Goal: Information Seeking & Learning: Learn about a topic

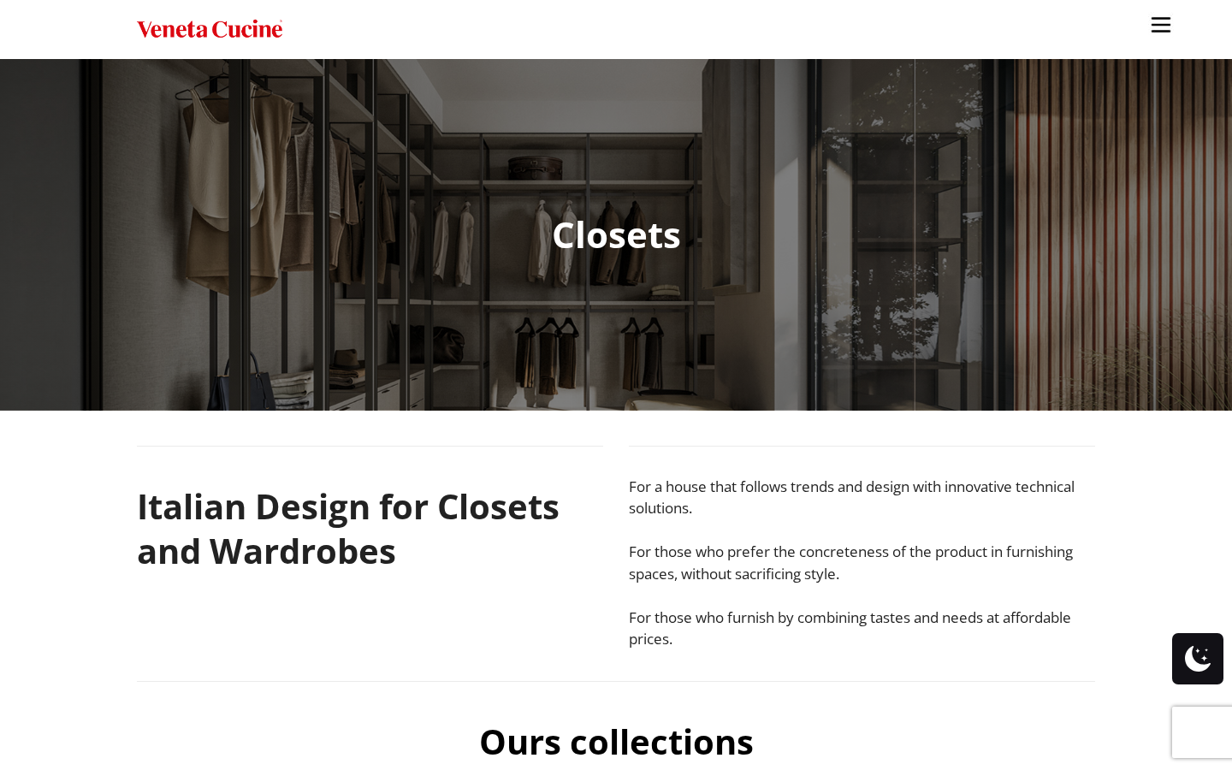
click at [264, 35] on img "Site" at bounding box center [209, 29] width 145 height 25
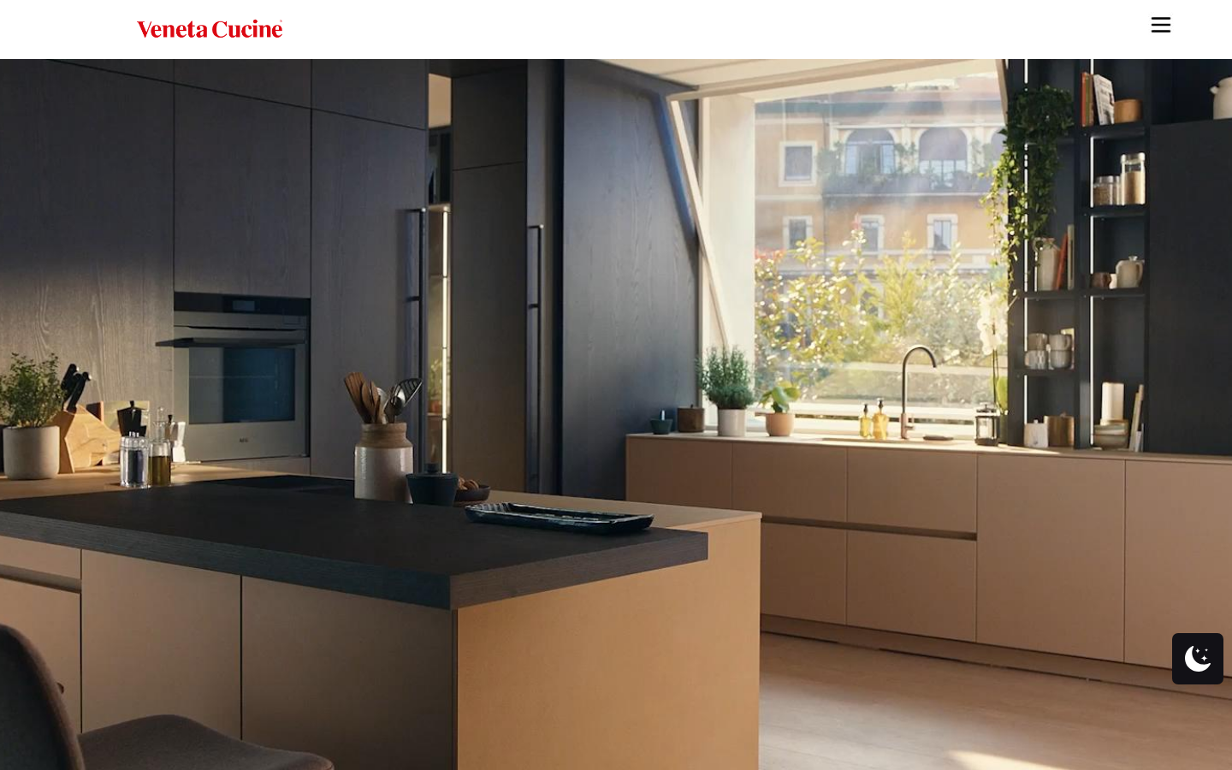
click at [1166, 25] on img "Site" at bounding box center [1161, 25] width 26 height 26
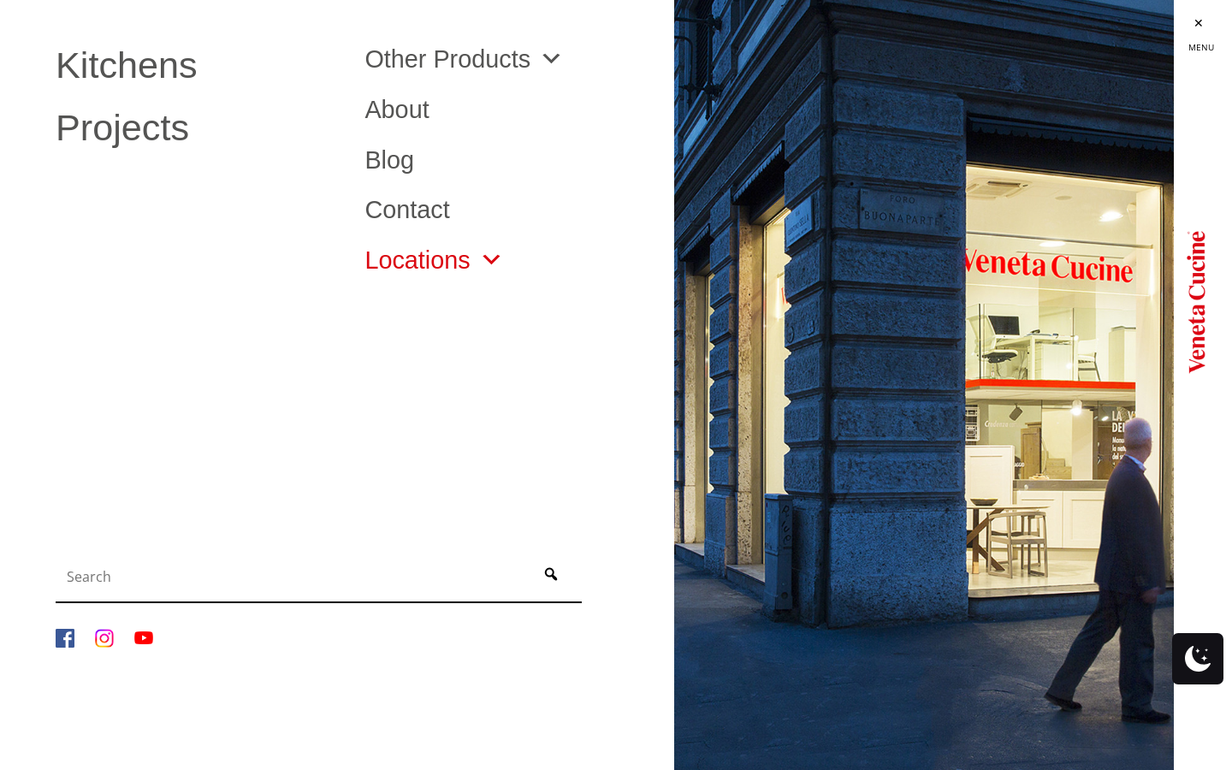
click at [482, 261] on span "Site" at bounding box center [487, 260] width 33 height 25
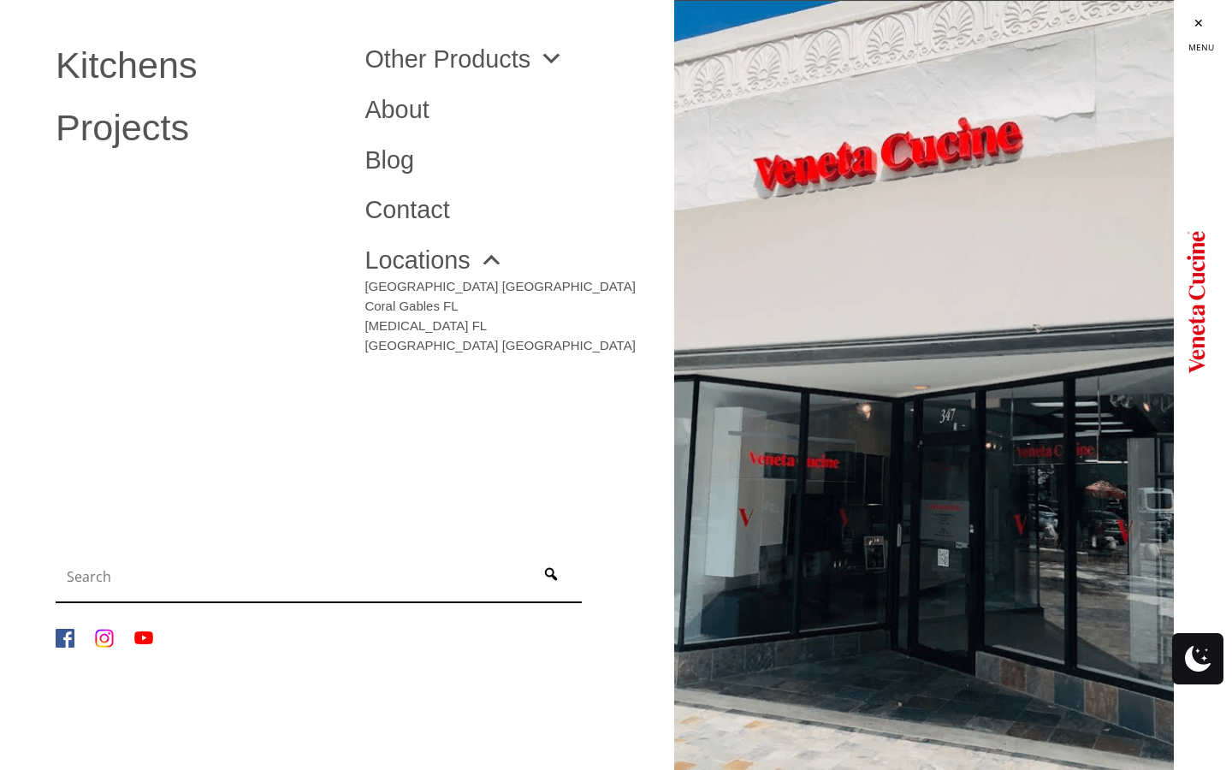
click at [960, 492] on img "Site" at bounding box center [924, 385] width 500 height 770
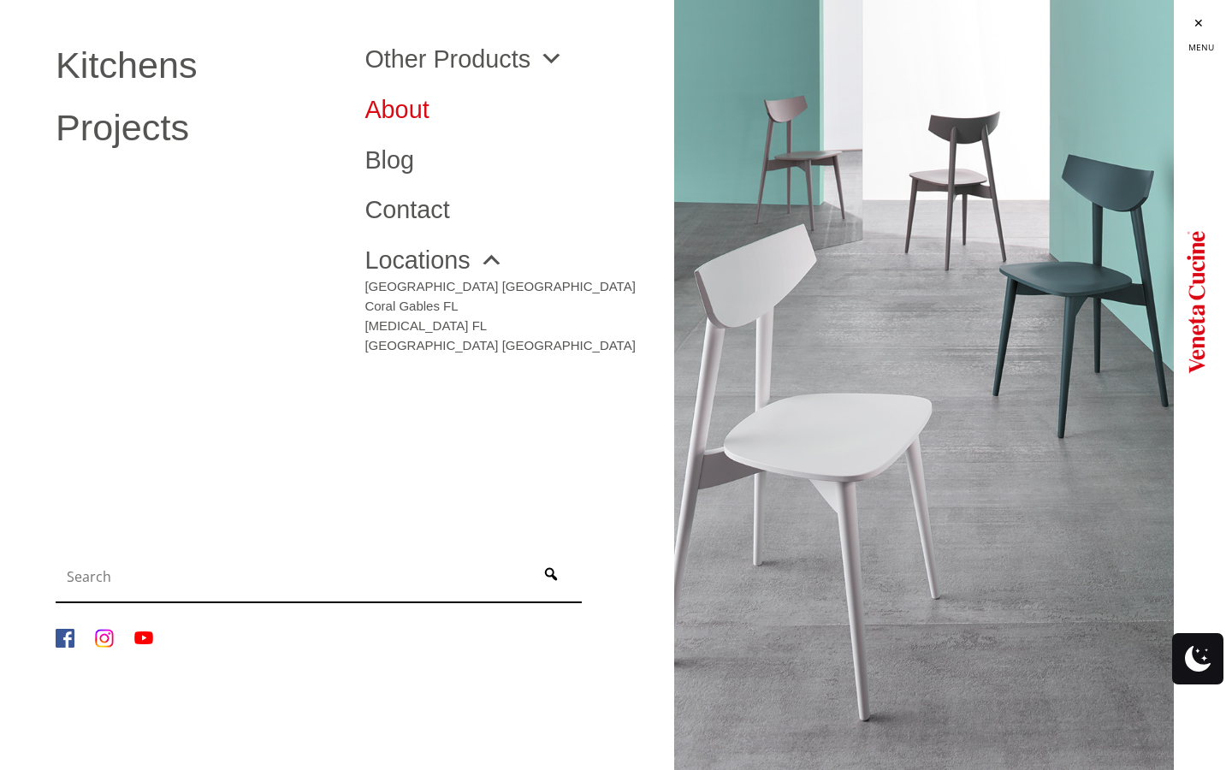
click at [406, 117] on link "About" at bounding box center [505, 110] width 283 height 25
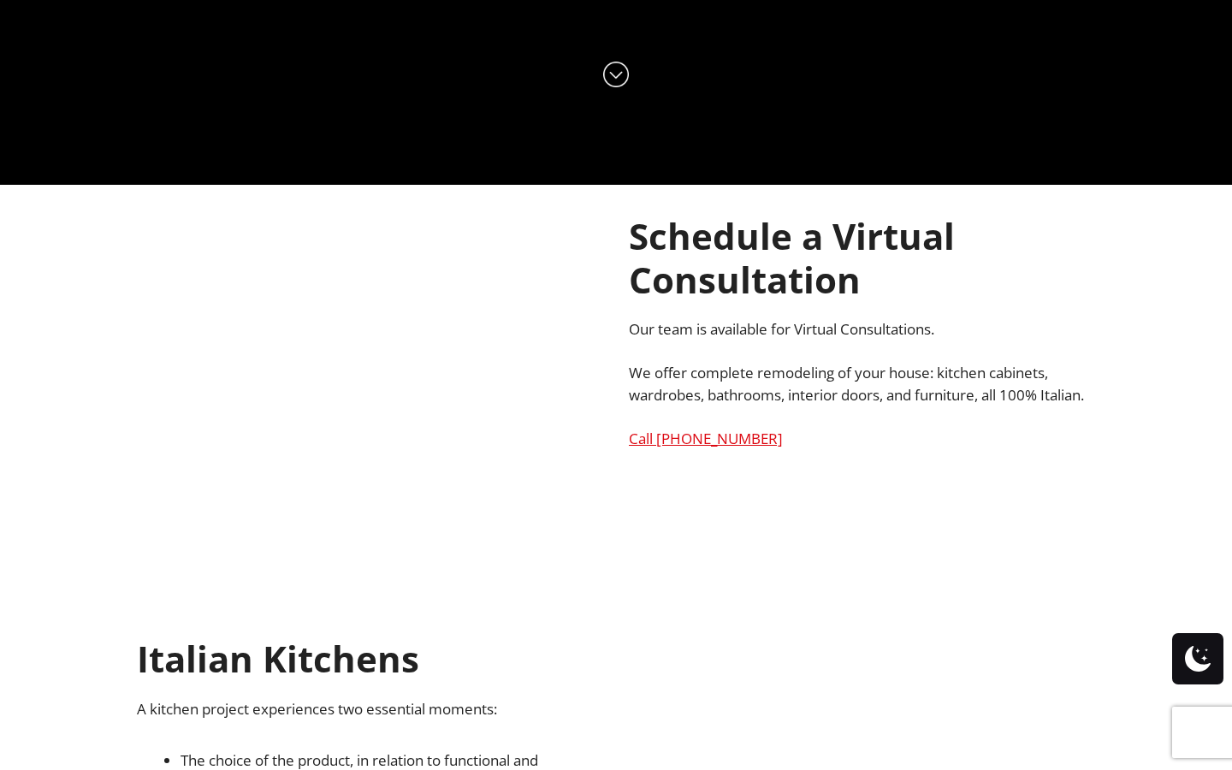
scroll to position [11, 0]
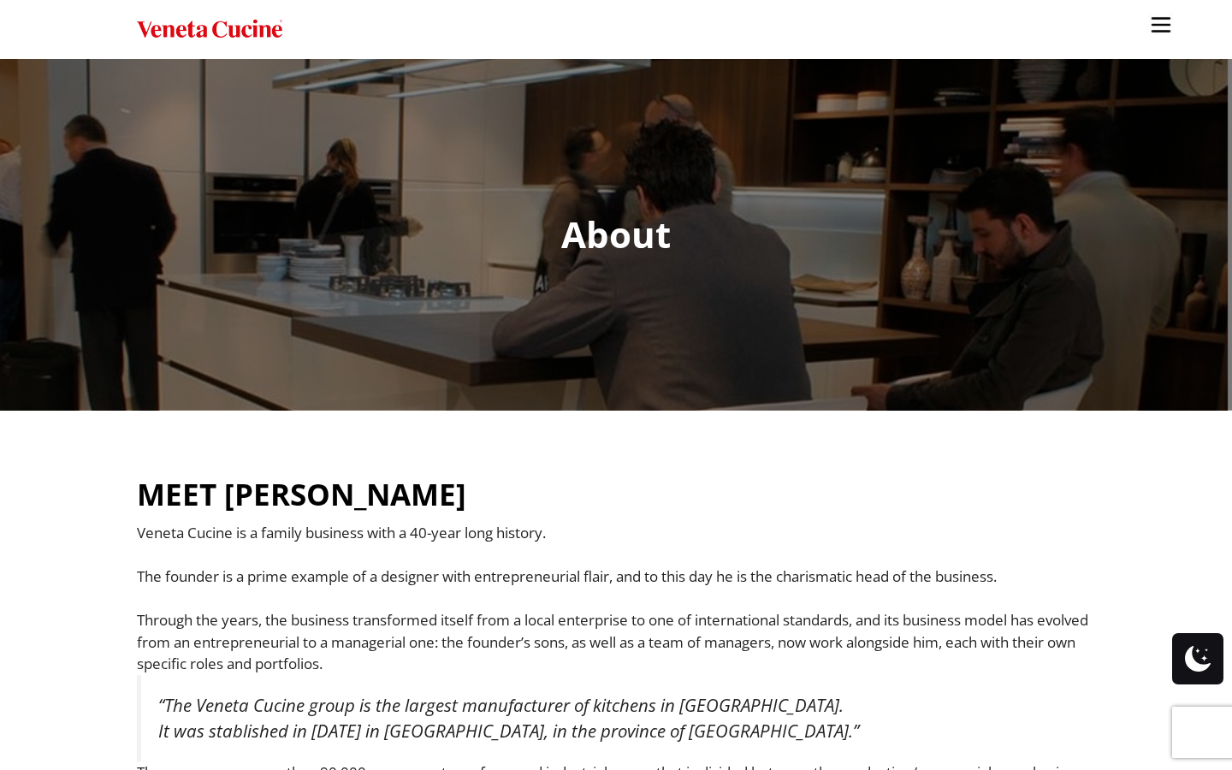
click at [1169, 30] on img "Site" at bounding box center [1161, 25] width 26 height 26
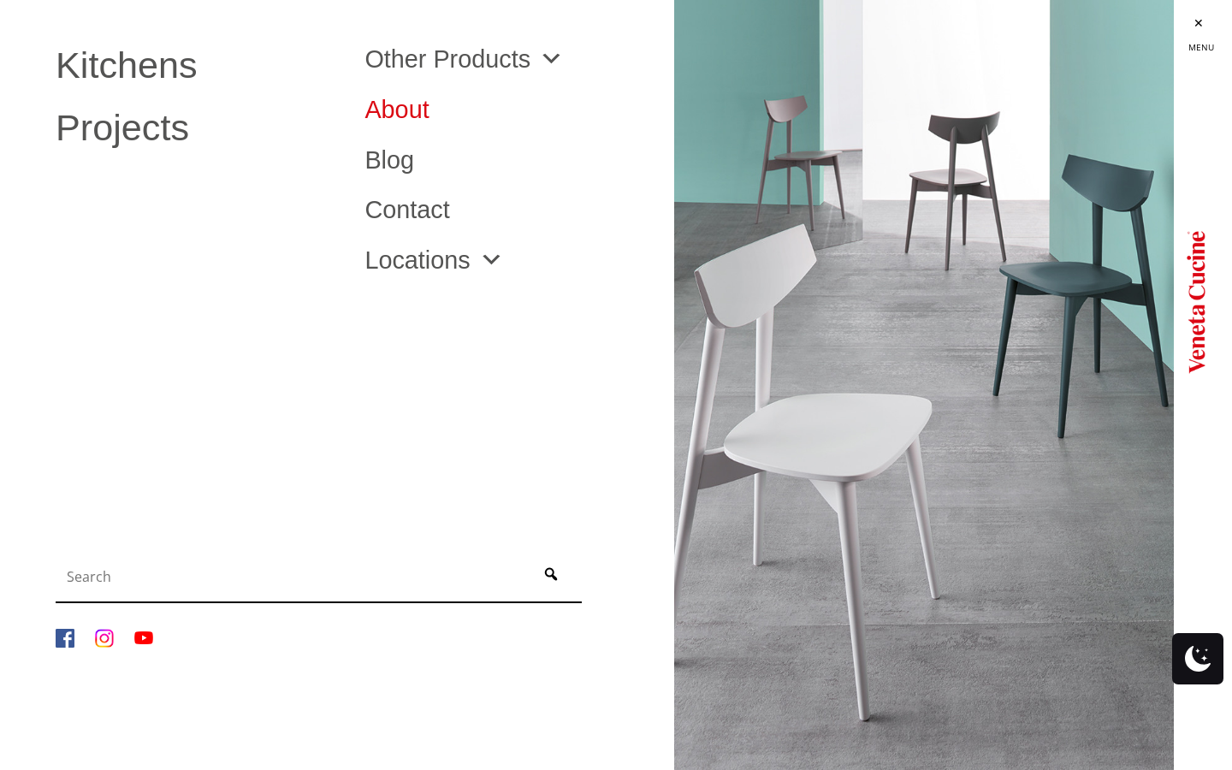
click at [405, 101] on link "About" at bounding box center [505, 110] width 283 height 25
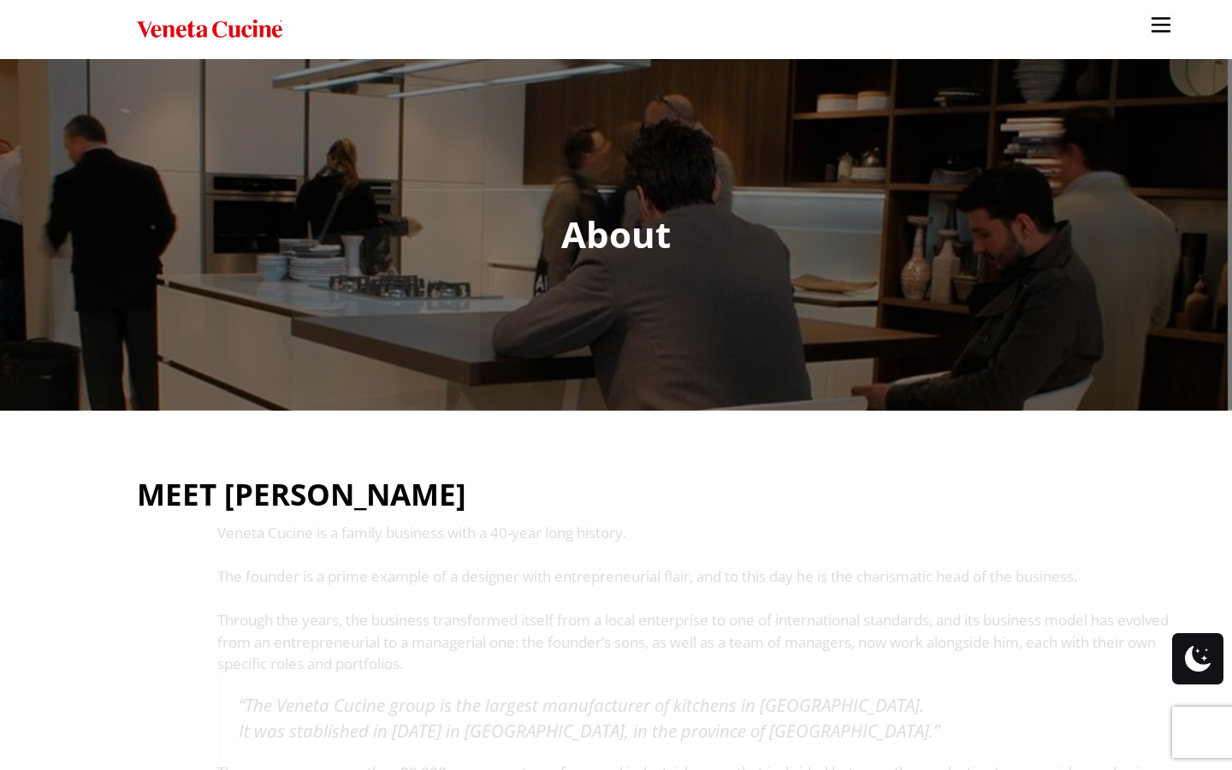
click at [1148, 18] on img "Site" at bounding box center [1161, 25] width 26 height 26
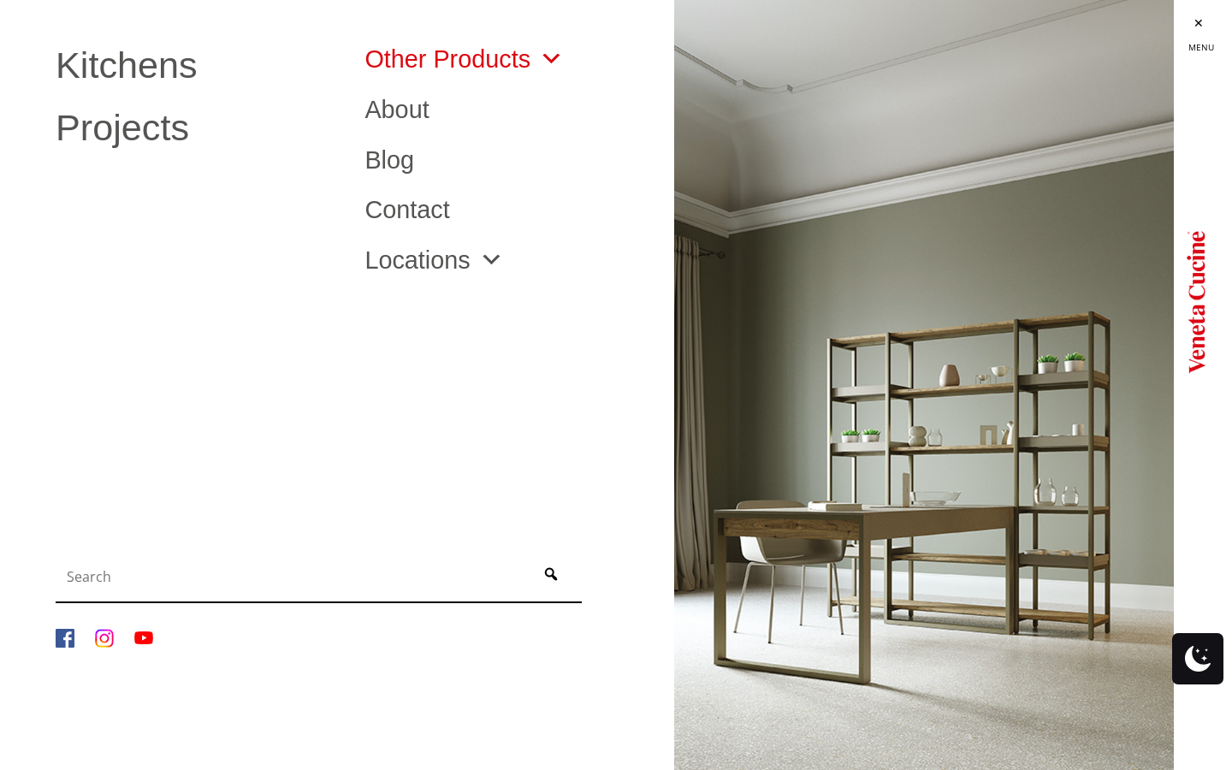
click at [459, 62] on link "Other Products" at bounding box center [463, 59] width 199 height 25
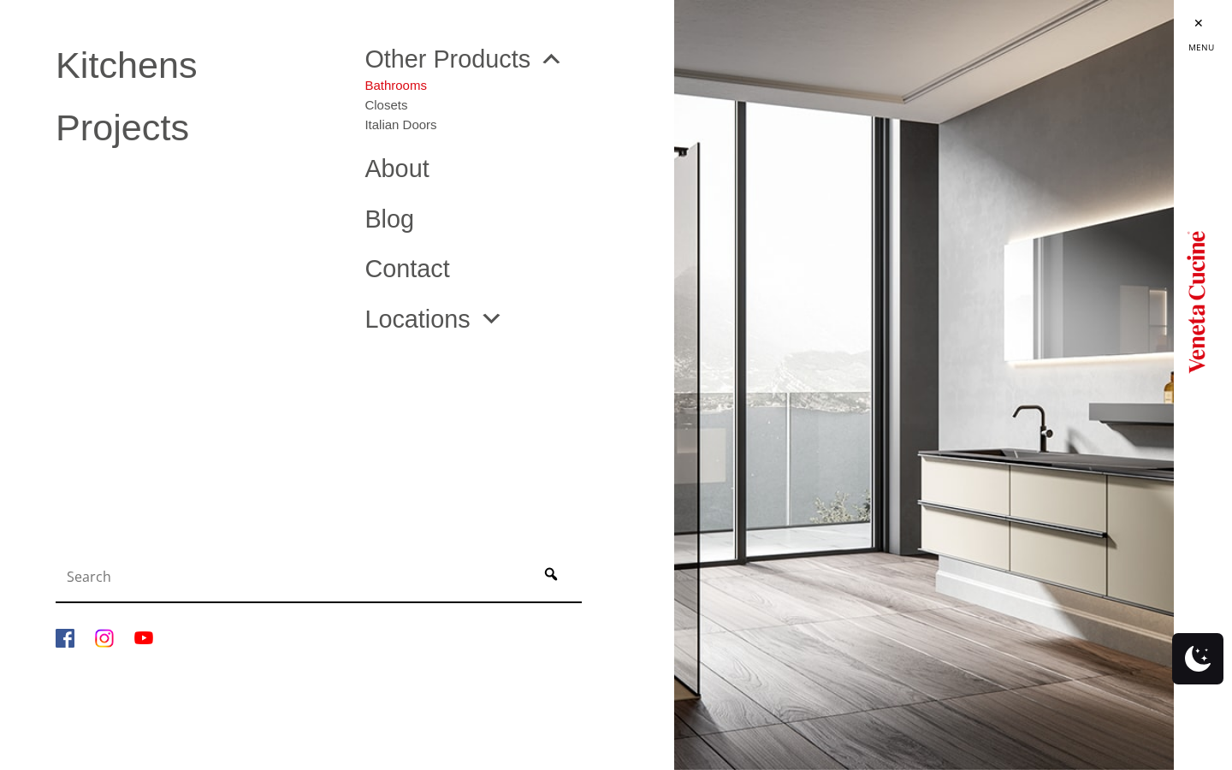
click at [396, 85] on link "Bathrooms" at bounding box center [400, 82] width 72 height 20
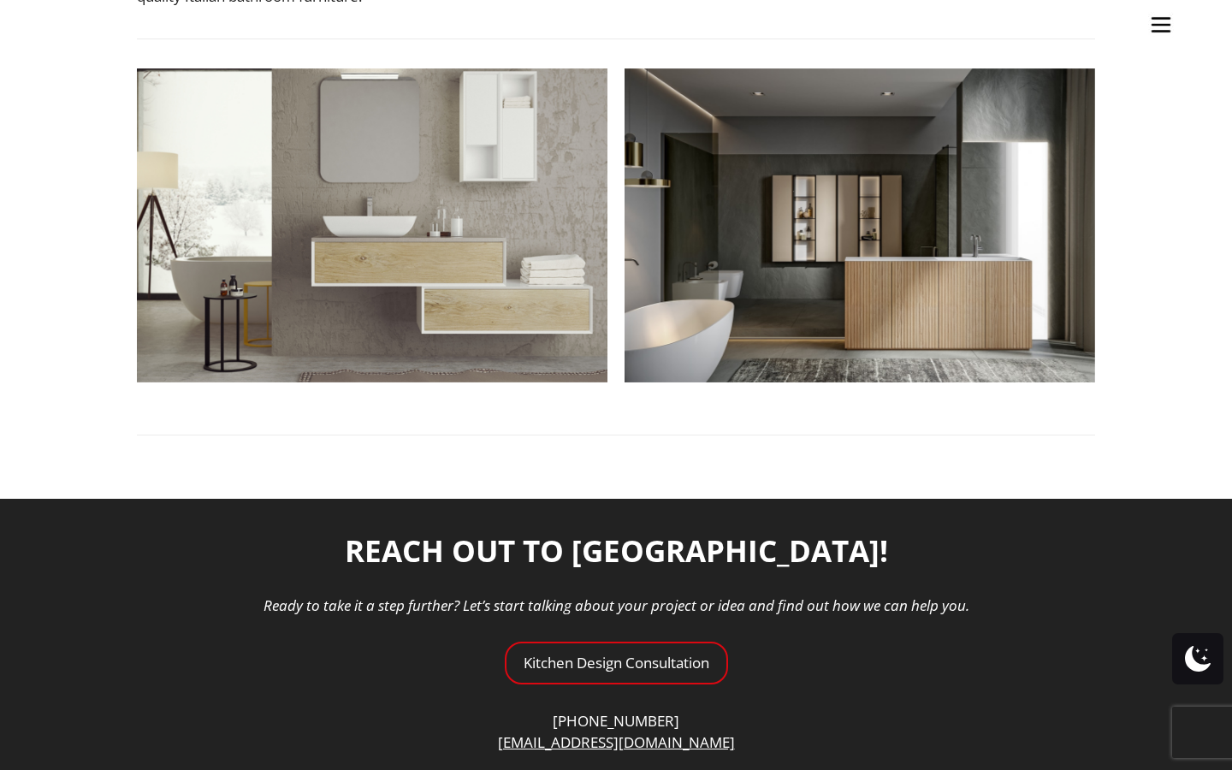
scroll to position [624, 0]
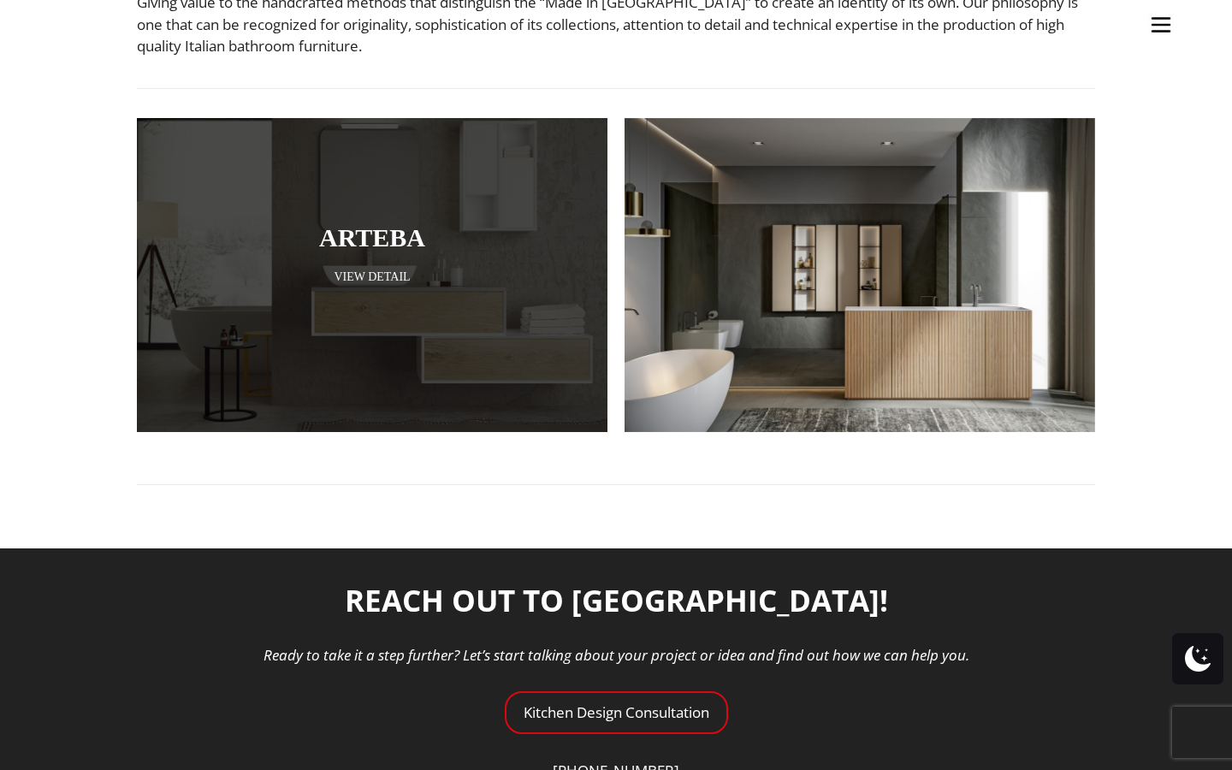
click at [445, 294] on div at bounding box center [372, 275] width 471 height 314
click at [385, 280] on link "View Detail" at bounding box center [372, 277] width 385 height 16
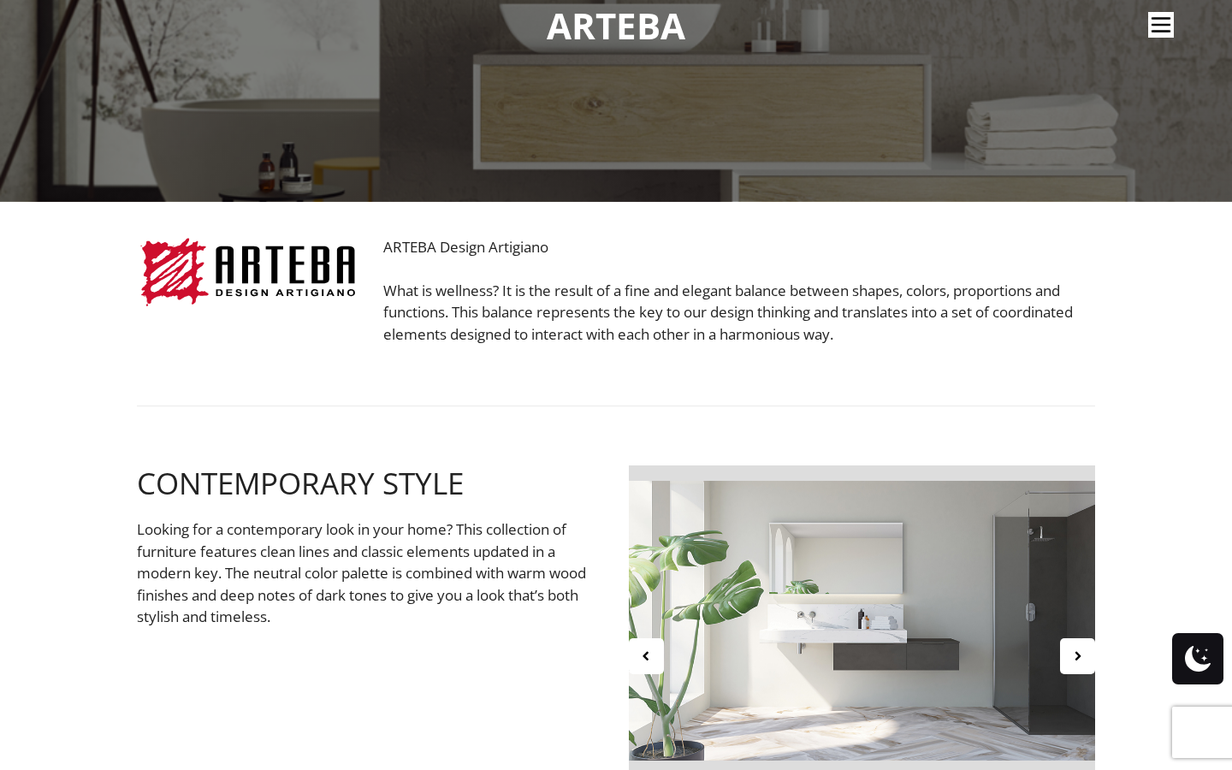
scroll to position [244, 0]
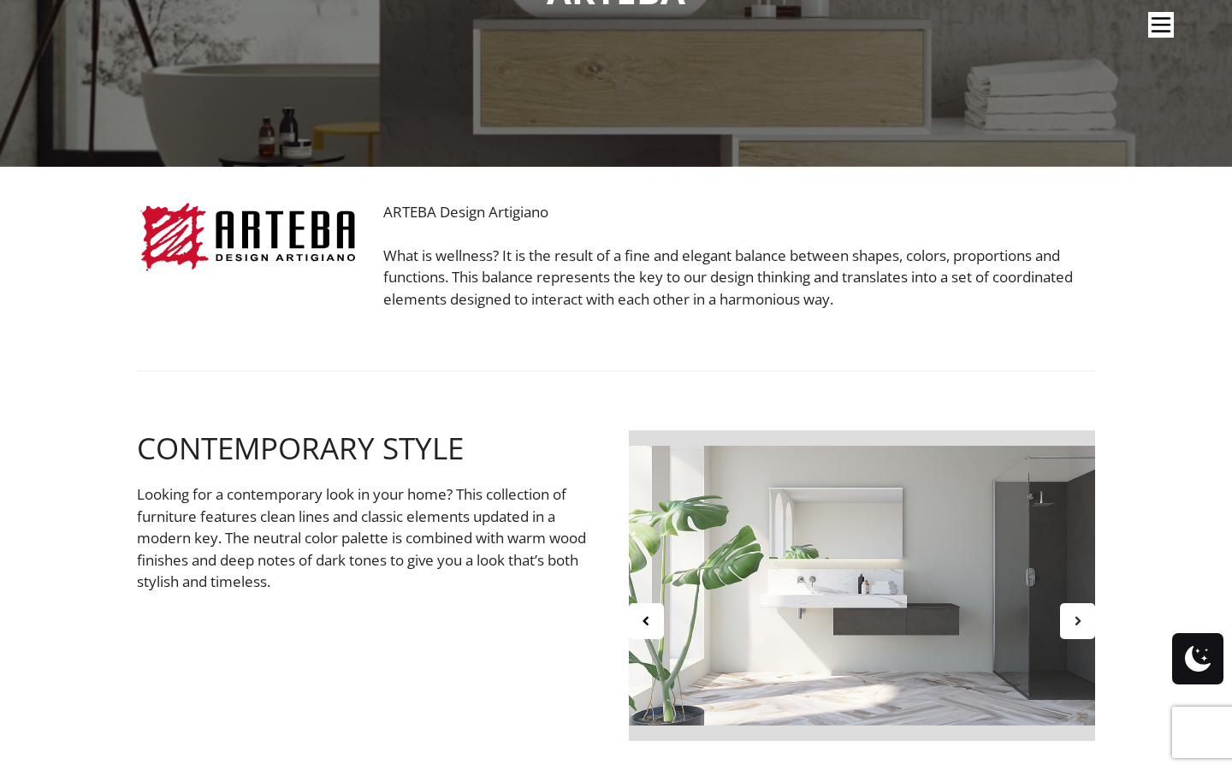
click at [1086, 611] on div at bounding box center [1077, 621] width 35 height 36
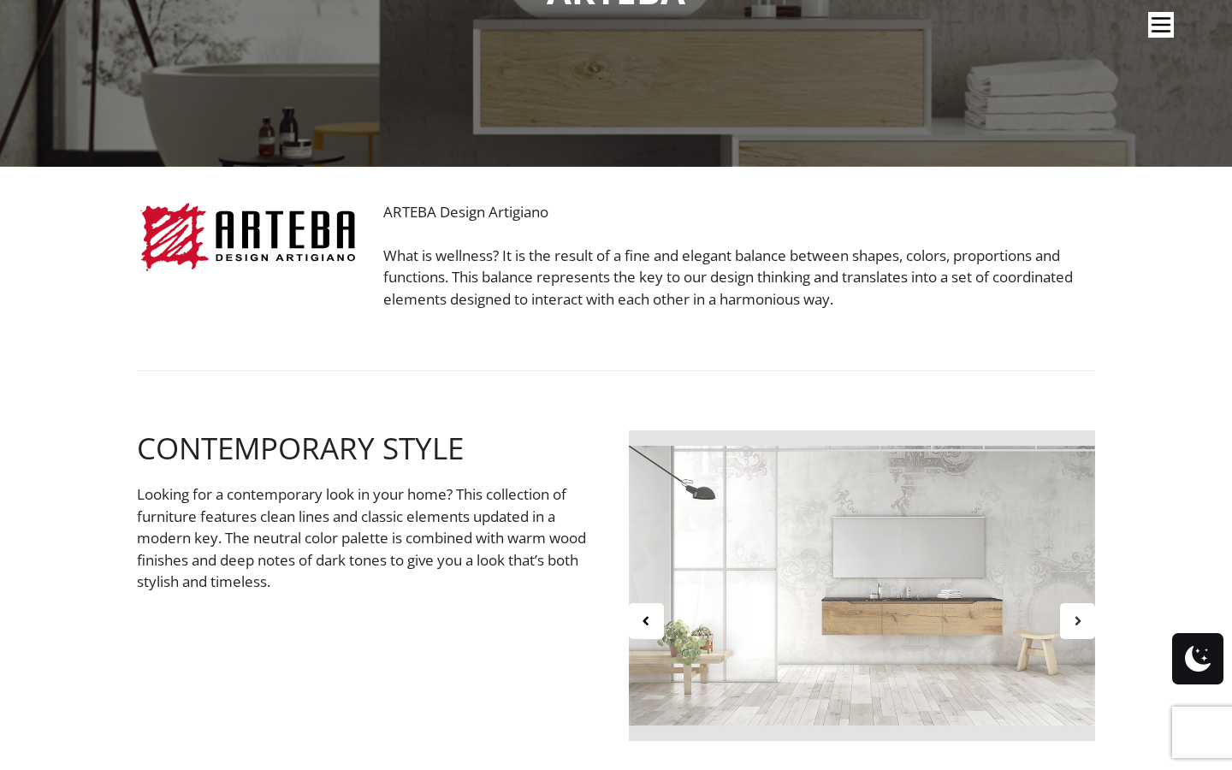
scroll to position [291, 0]
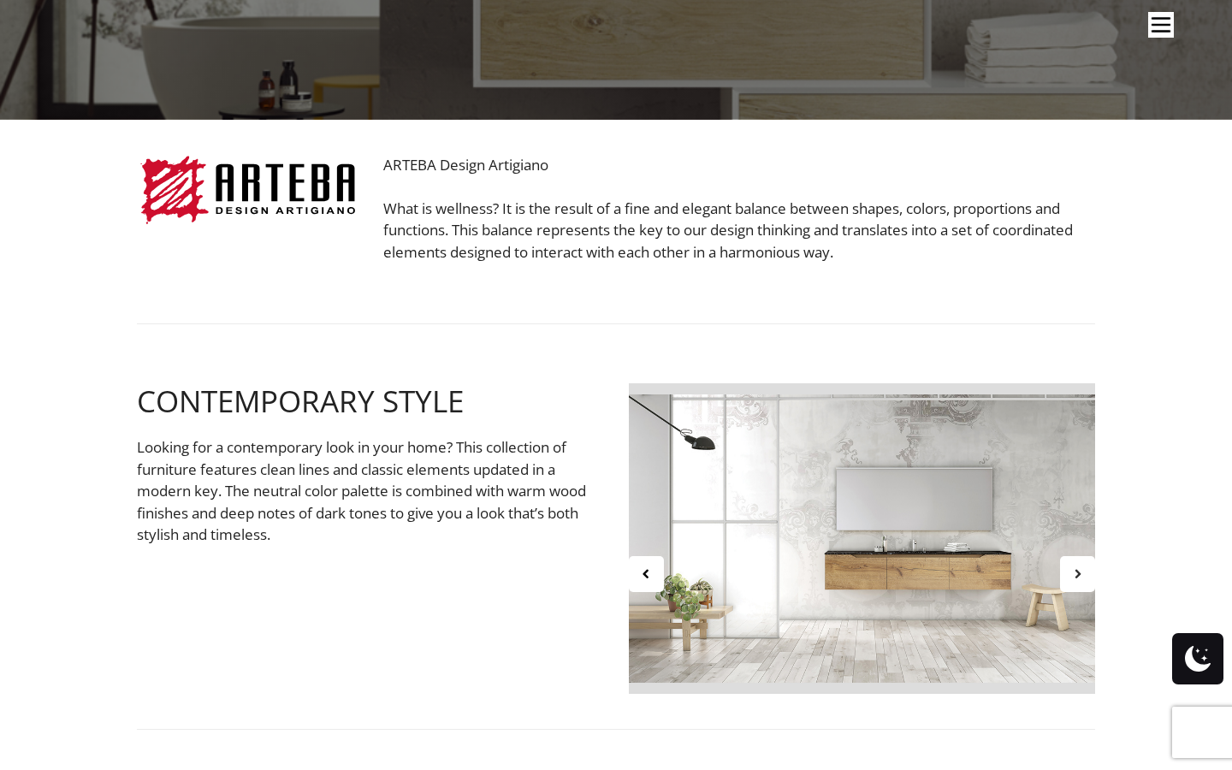
click at [1080, 572] on icon at bounding box center [1077, 573] width 15 height 15
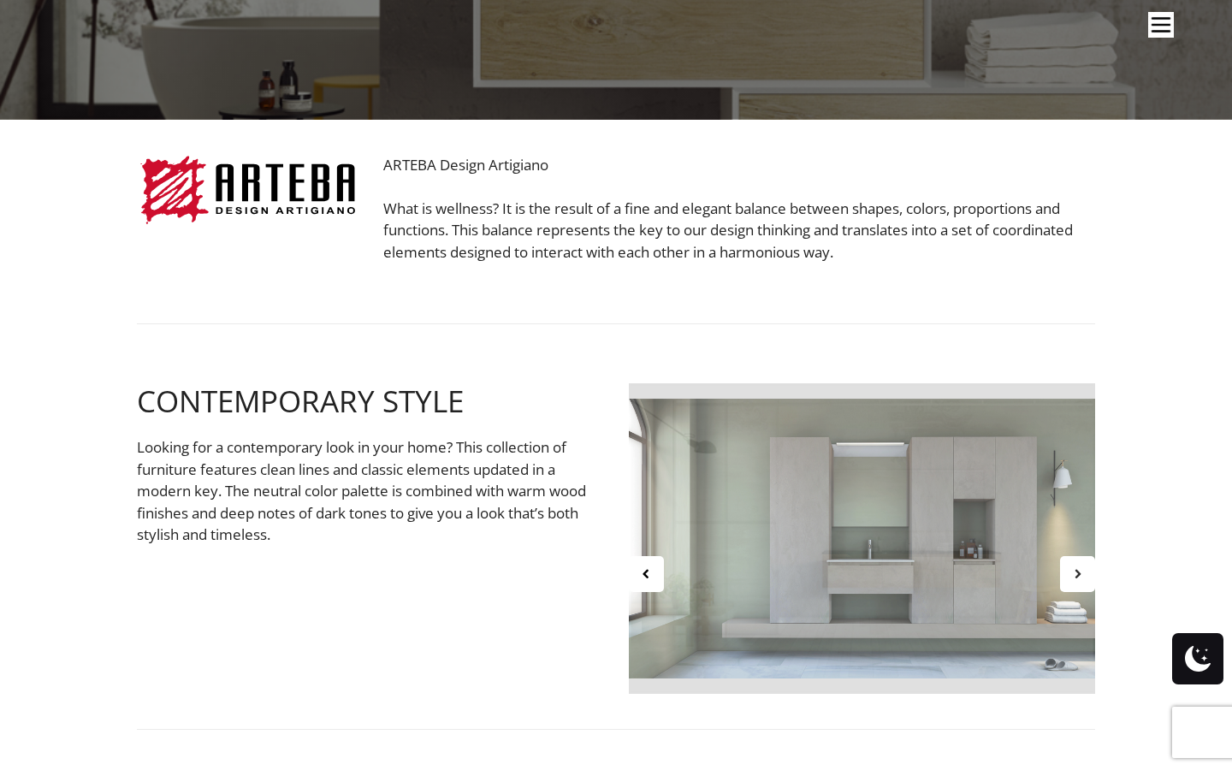
click at [1080, 572] on icon at bounding box center [1077, 573] width 15 height 15
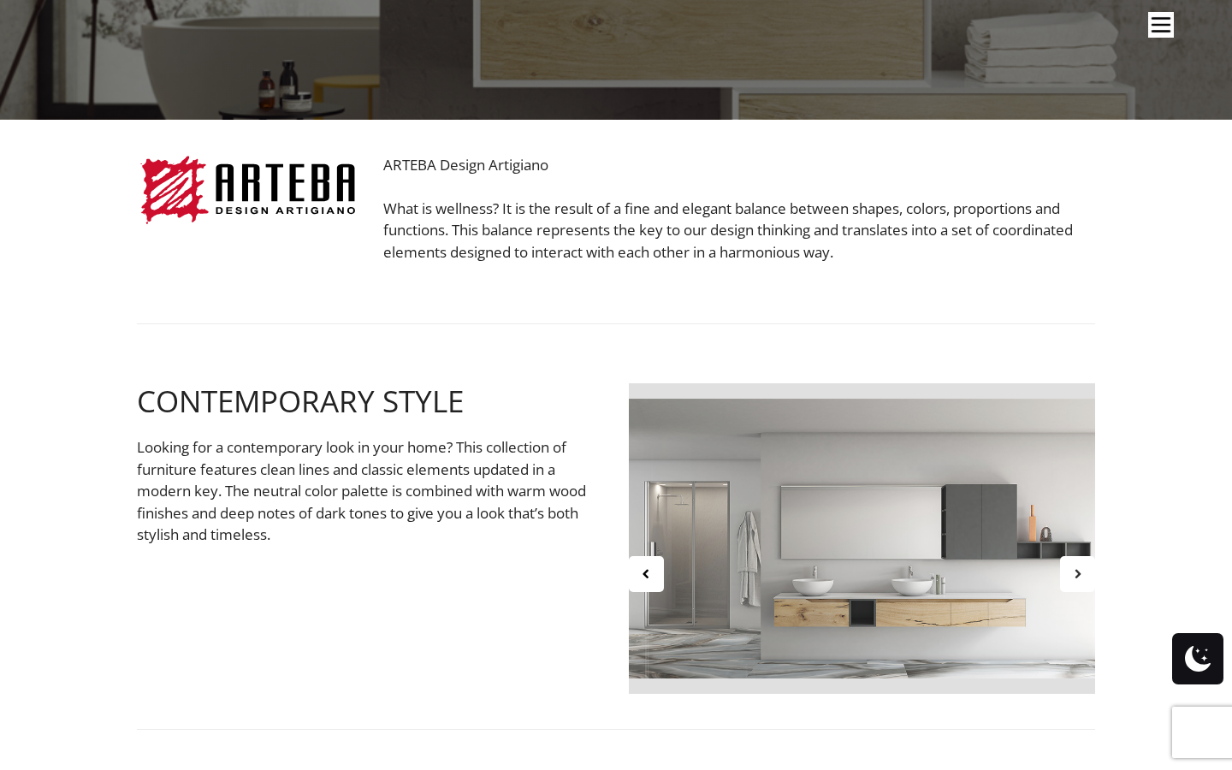
click at [1080, 572] on icon at bounding box center [1077, 573] width 15 height 15
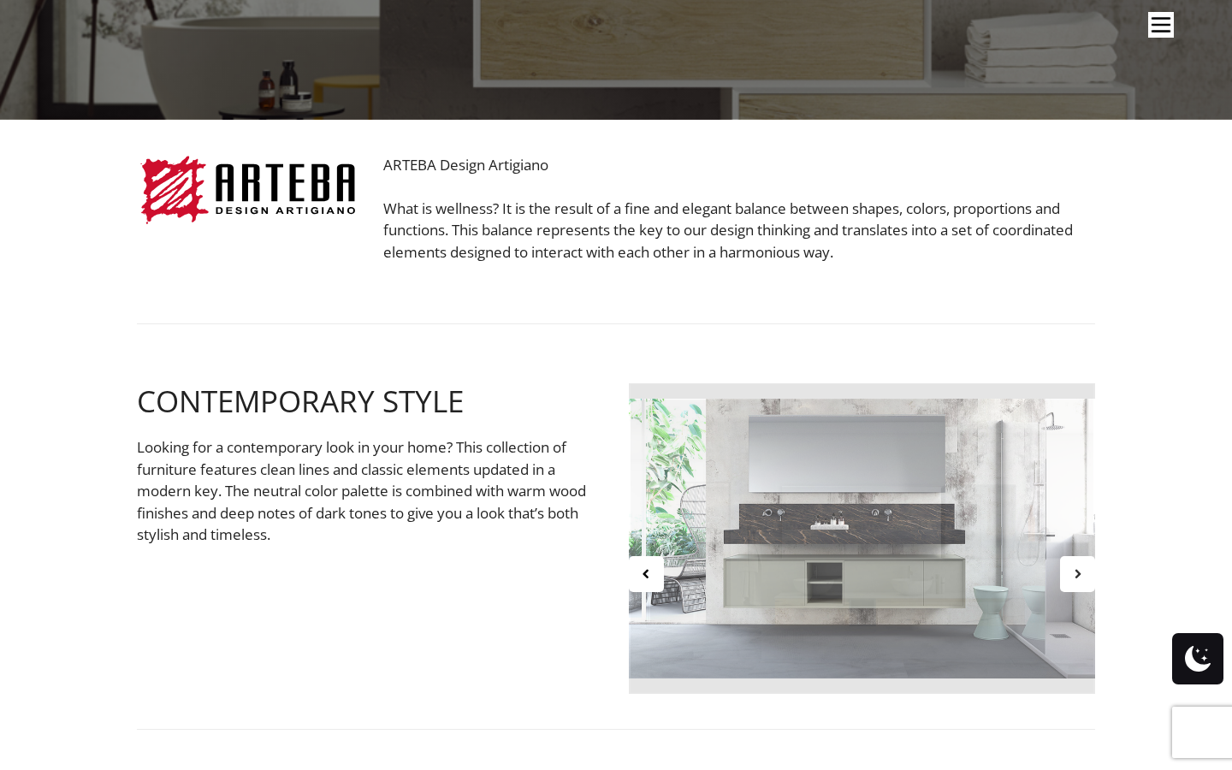
click at [1080, 572] on icon at bounding box center [1077, 573] width 15 height 15
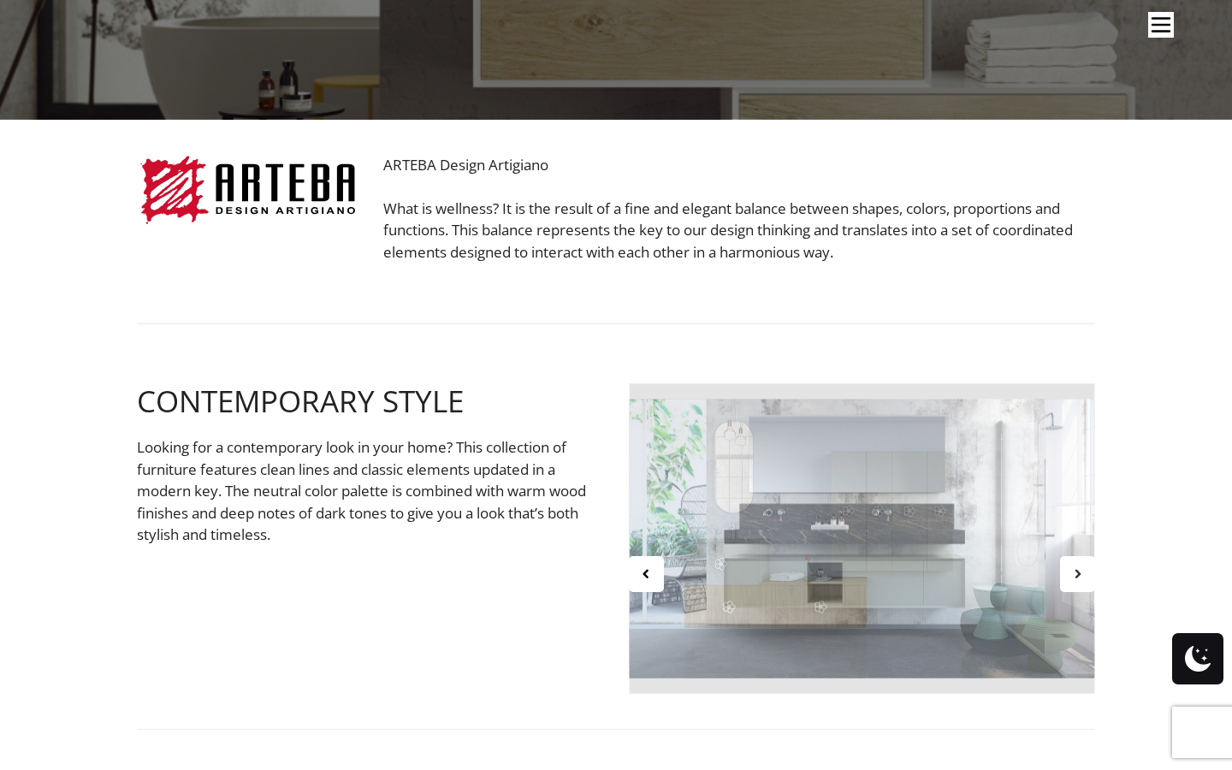
click at [1080, 572] on icon at bounding box center [1077, 573] width 15 height 15
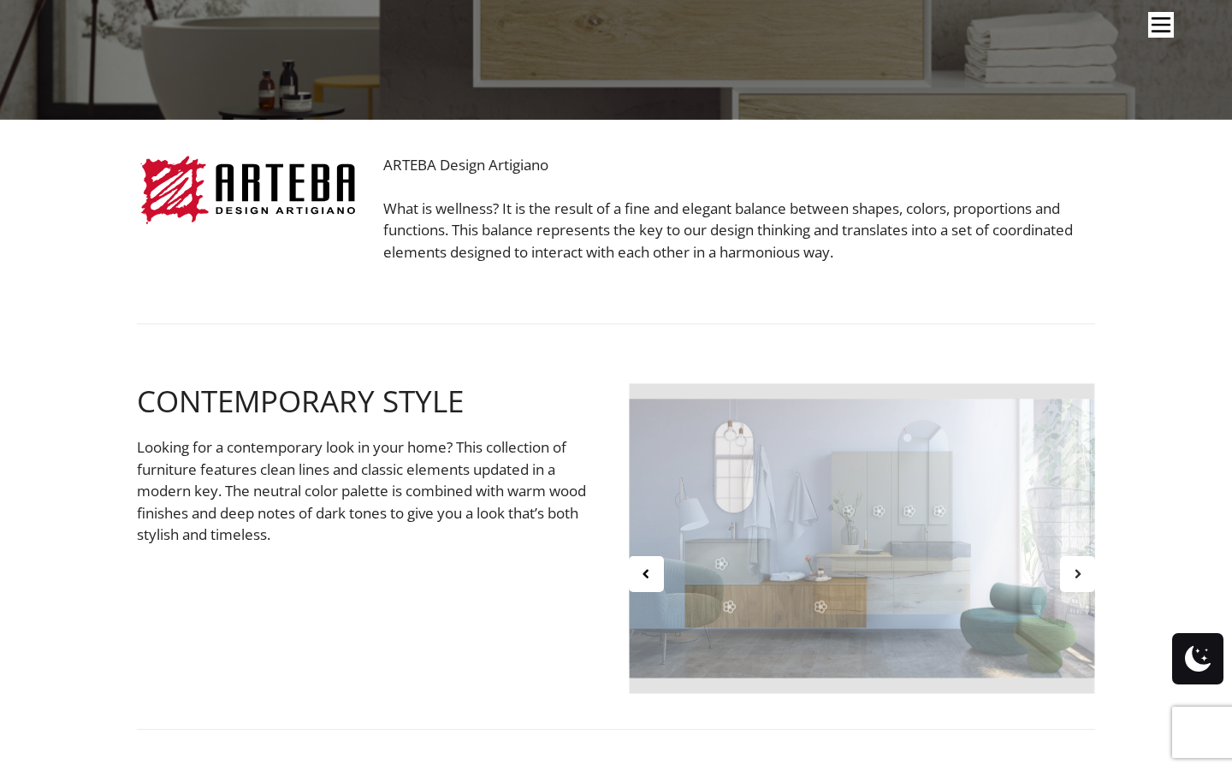
click at [1080, 572] on icon at bounding box center [1077, 573] width 15 height 15
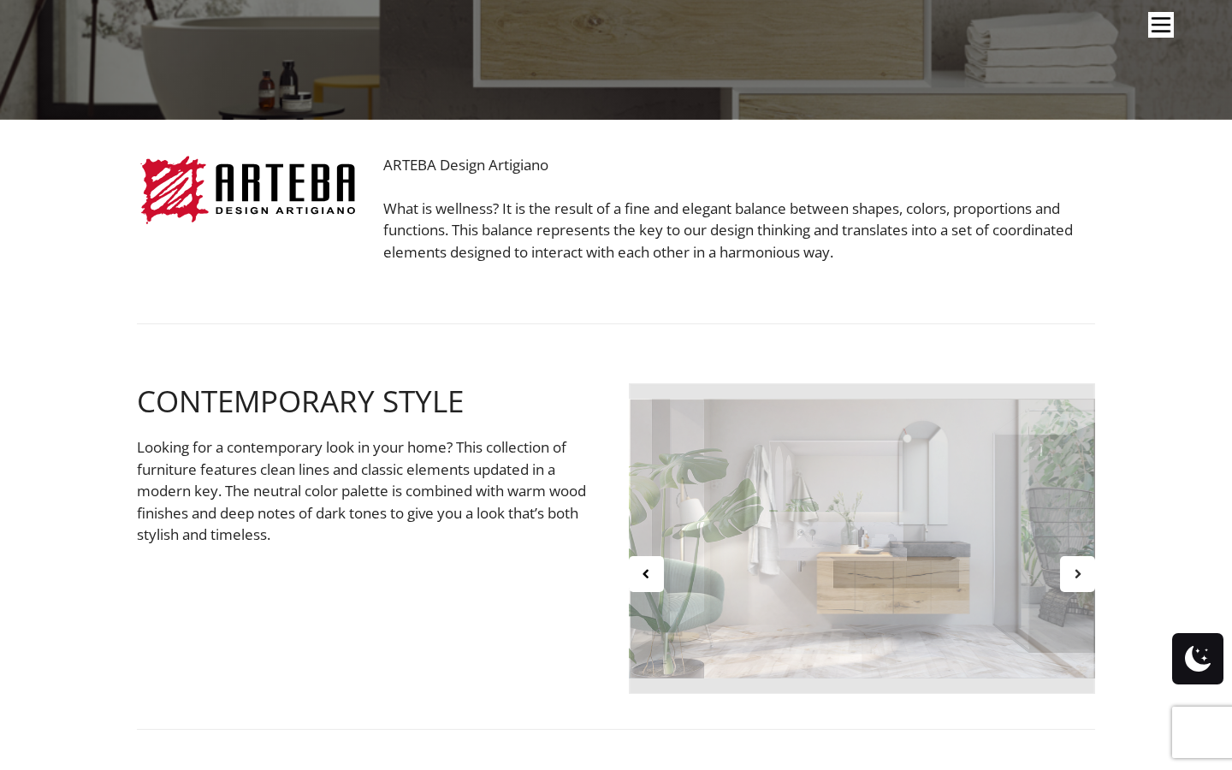
click at [1086, 574] on div at bounding box center [1077, 574] width 35 height 36
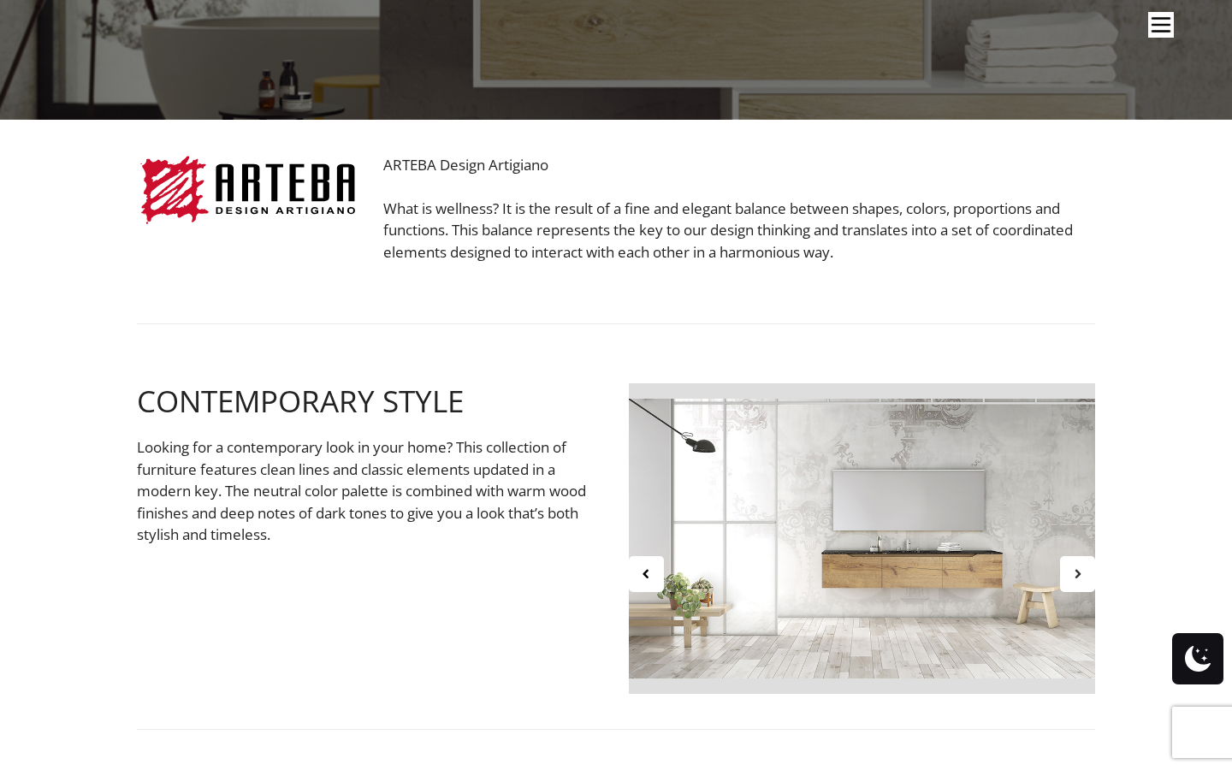
click at [1074, 573] on icon at bounding box center [1077, 573] width 15 height 15
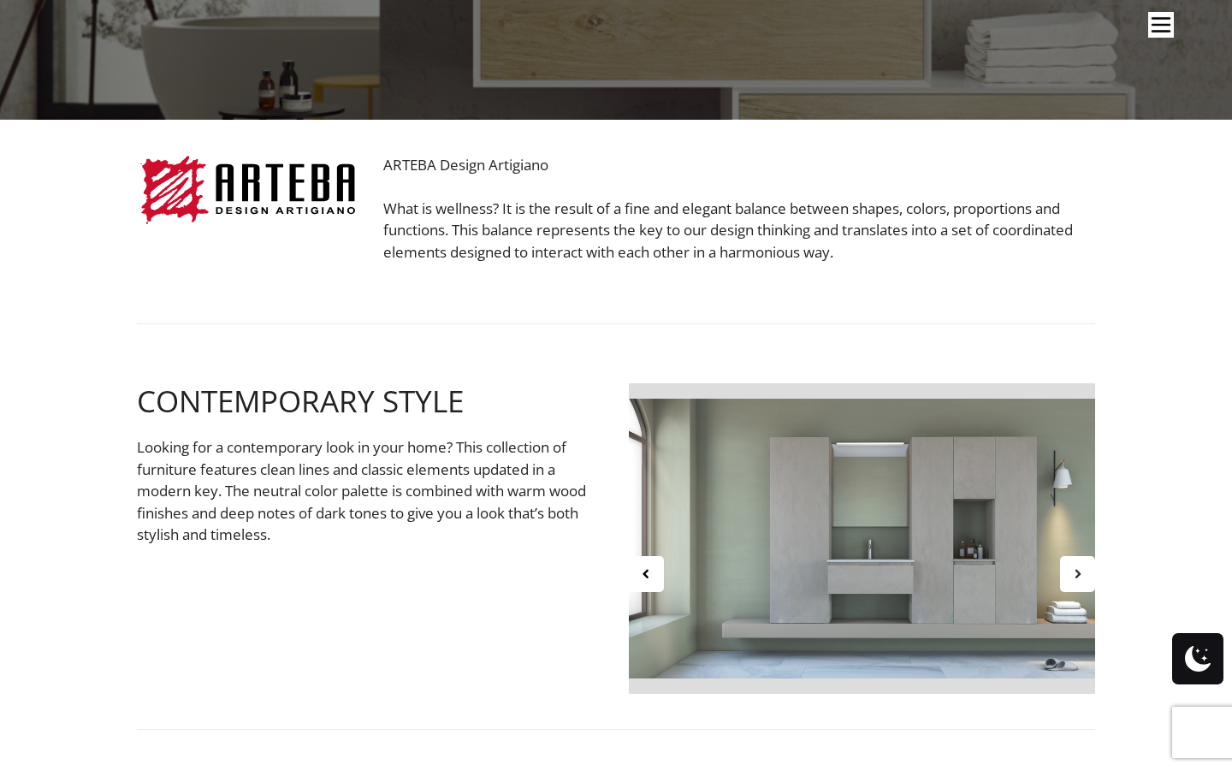
click at [1087, 567] on div at bounding box center [1077, 574] width 35 height 36
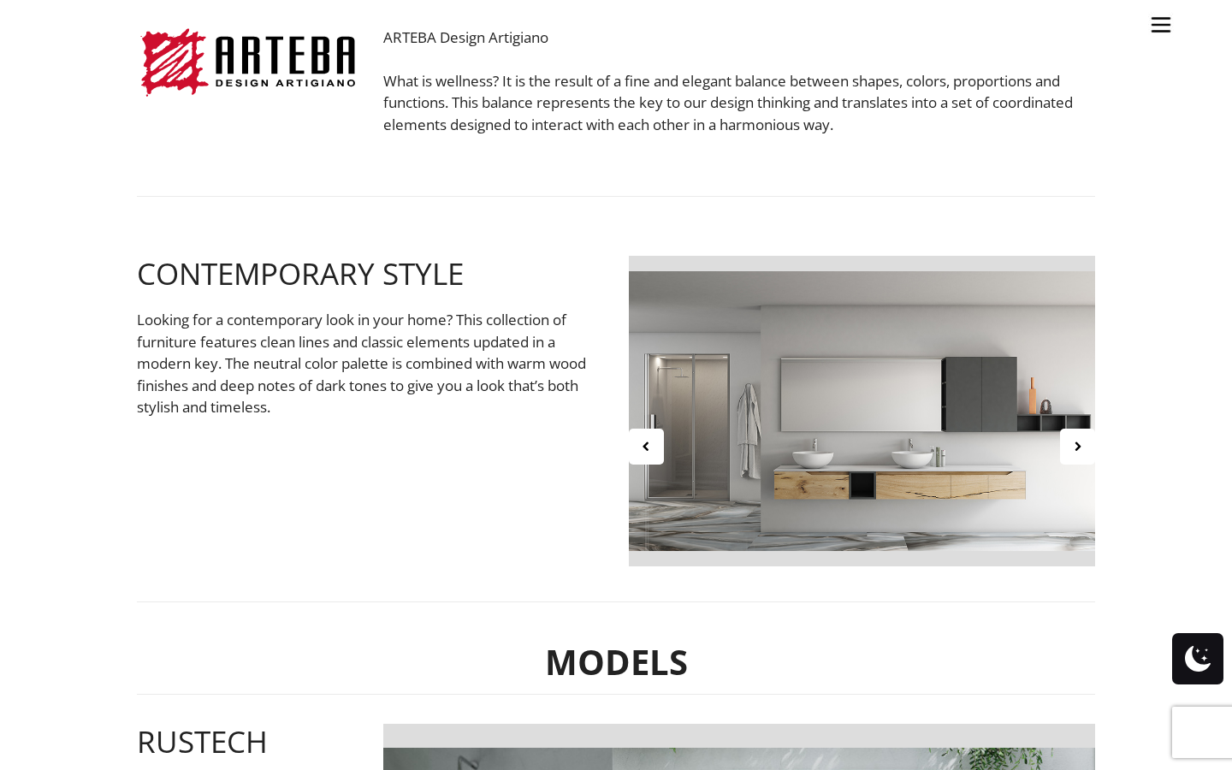
scroll to position [0, 0]
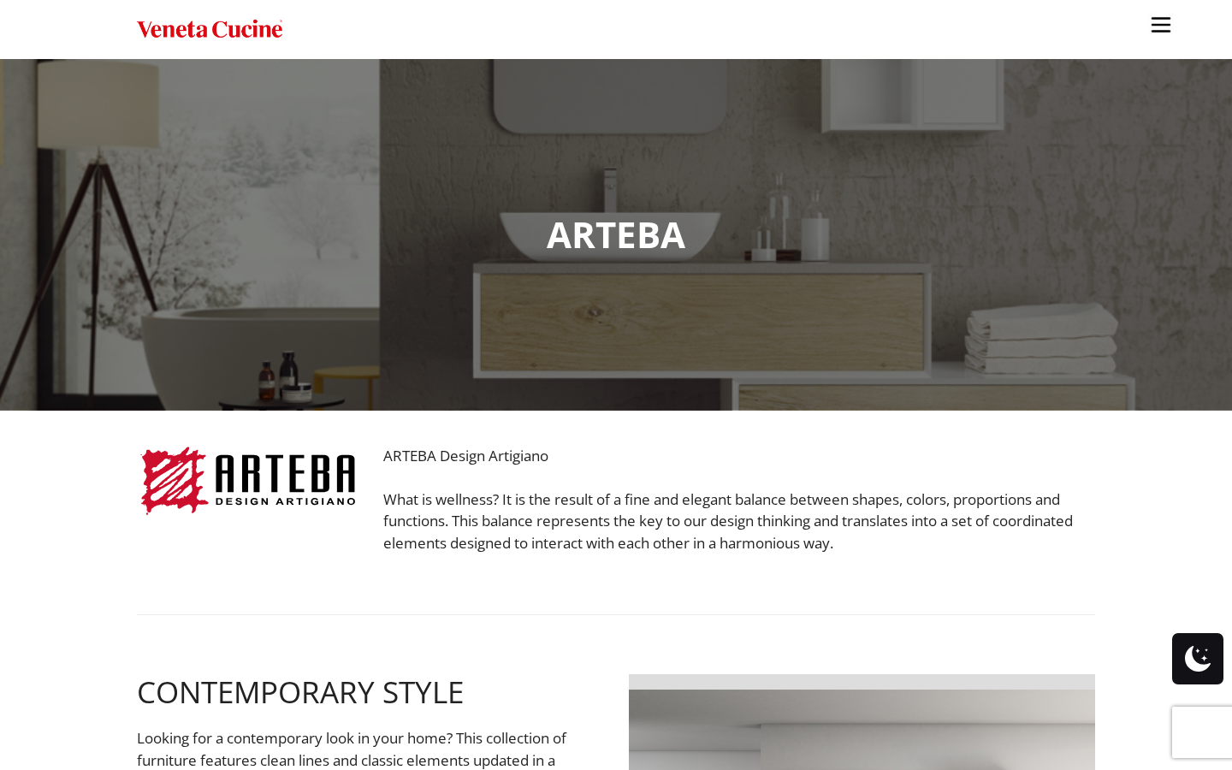
click at [228, 38] on img "Site" at bounding box center [209, 29] width 145 height 25
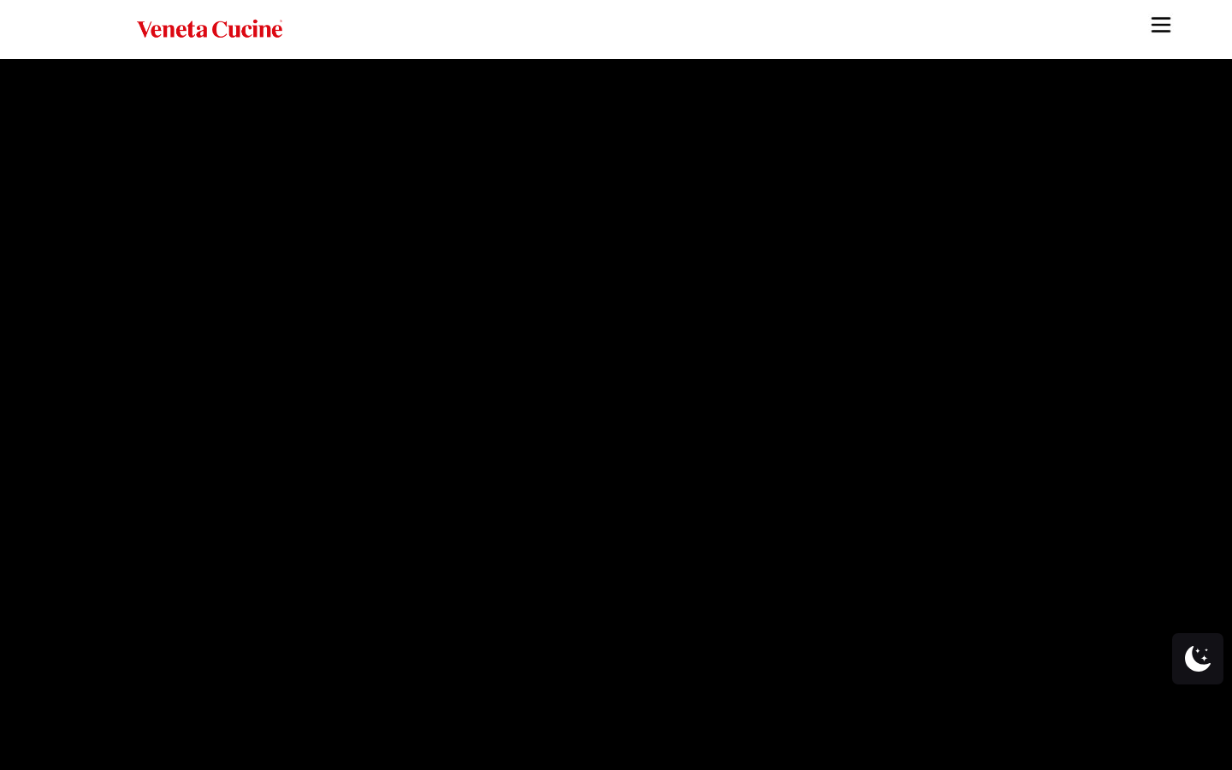
click at [1164, 15] on img "Site" at bounding box center [1161, 25] width 26 height 26
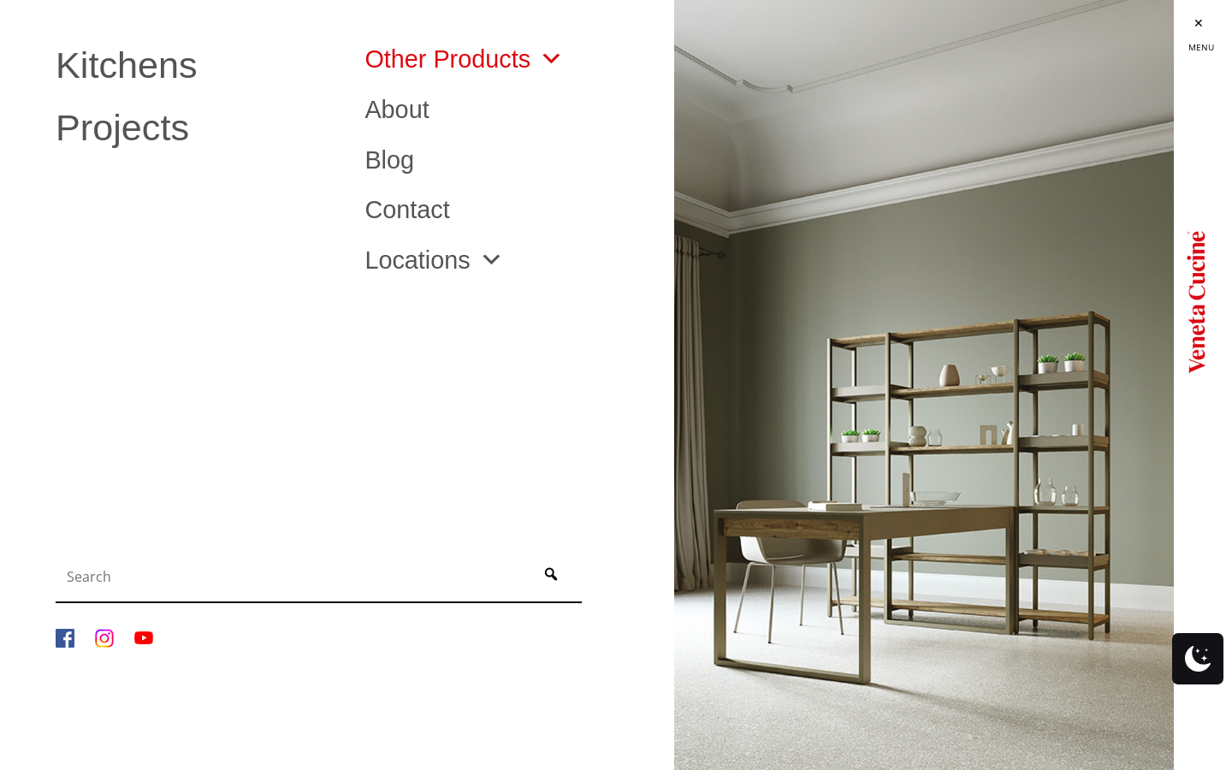
click at [510, 56] on link "Other Products" at bounding box center [463, 59] width 199 height 25
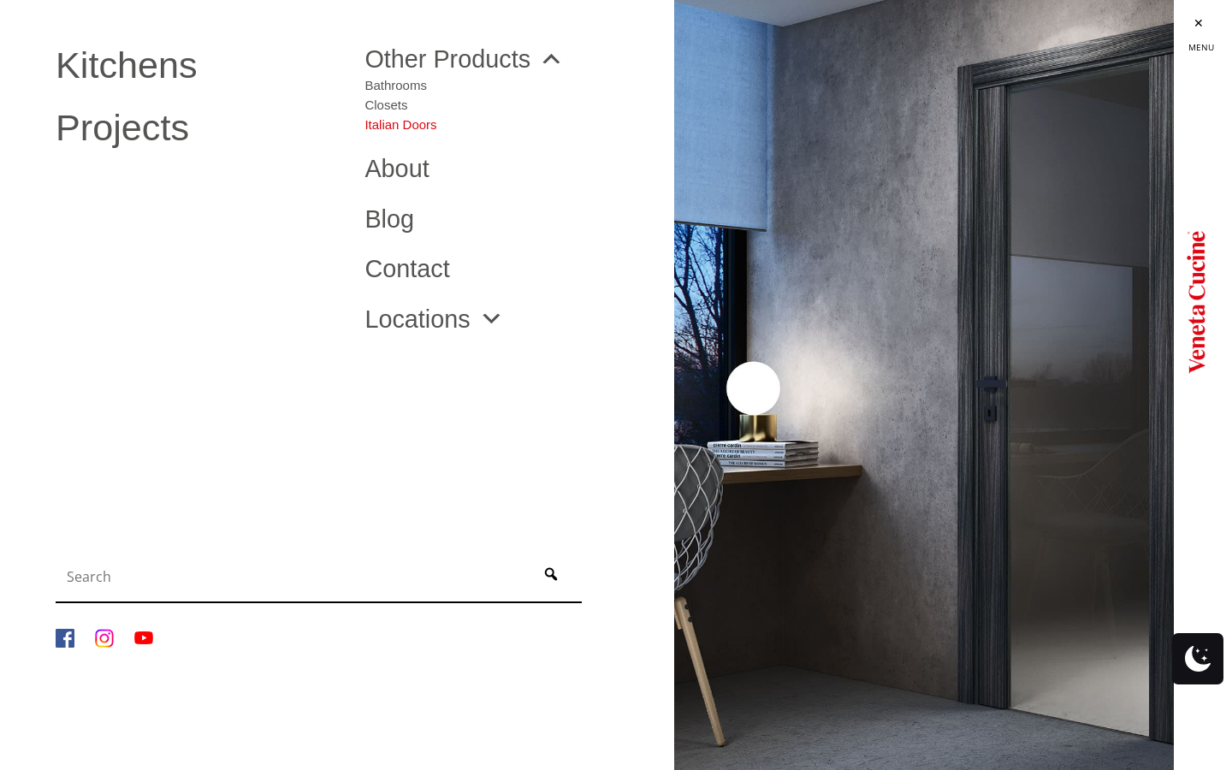
click at [396, 127] on link "Italian Doors" at bounding box center [400, 121] width 72 height 20
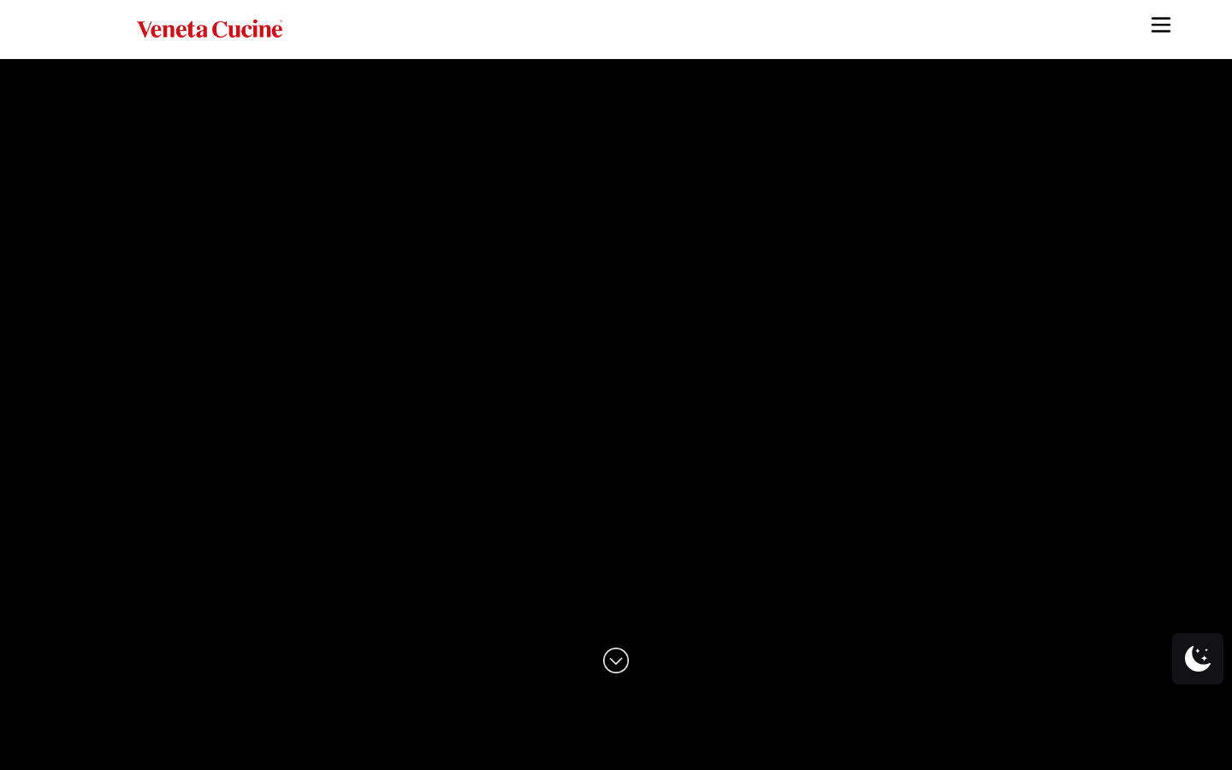
click at [1154, 27] on img "Site" at bounding box center [1161, 25] width 26 height 26
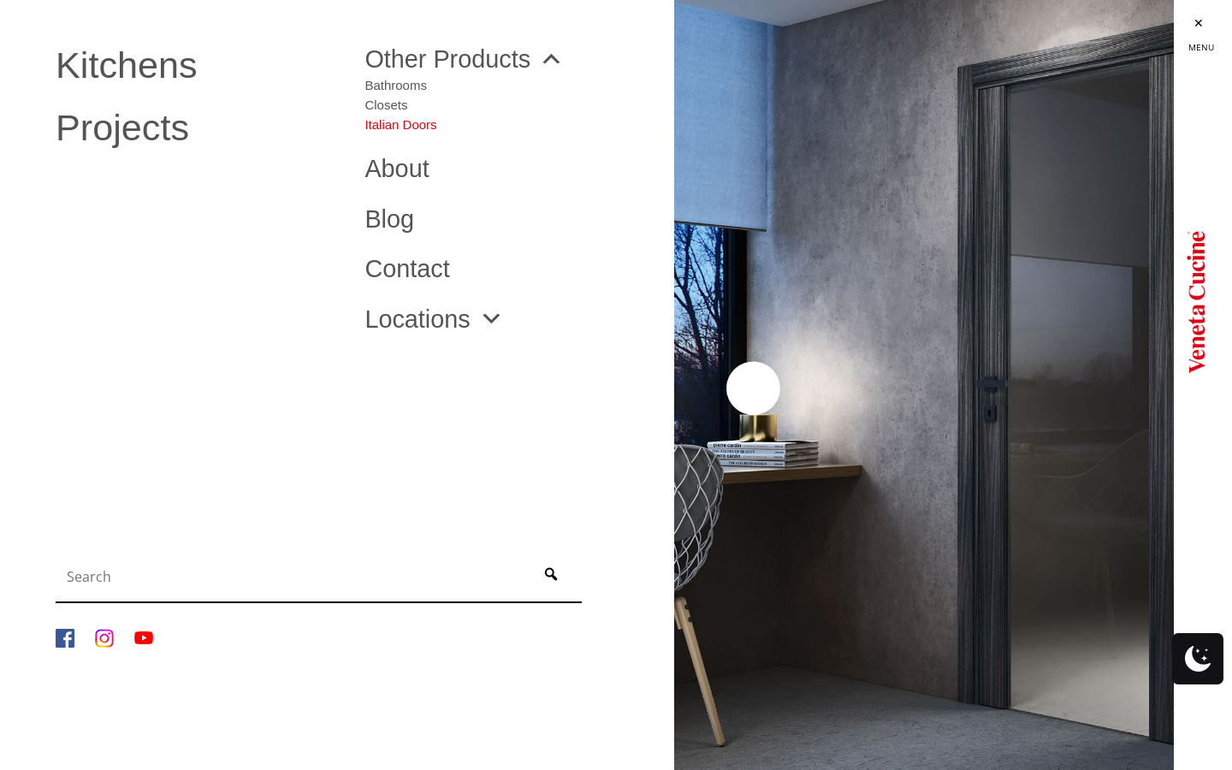
click at [400, 122] on link "Italian Doors" at bounding box center [400, 121] width 72 height 20
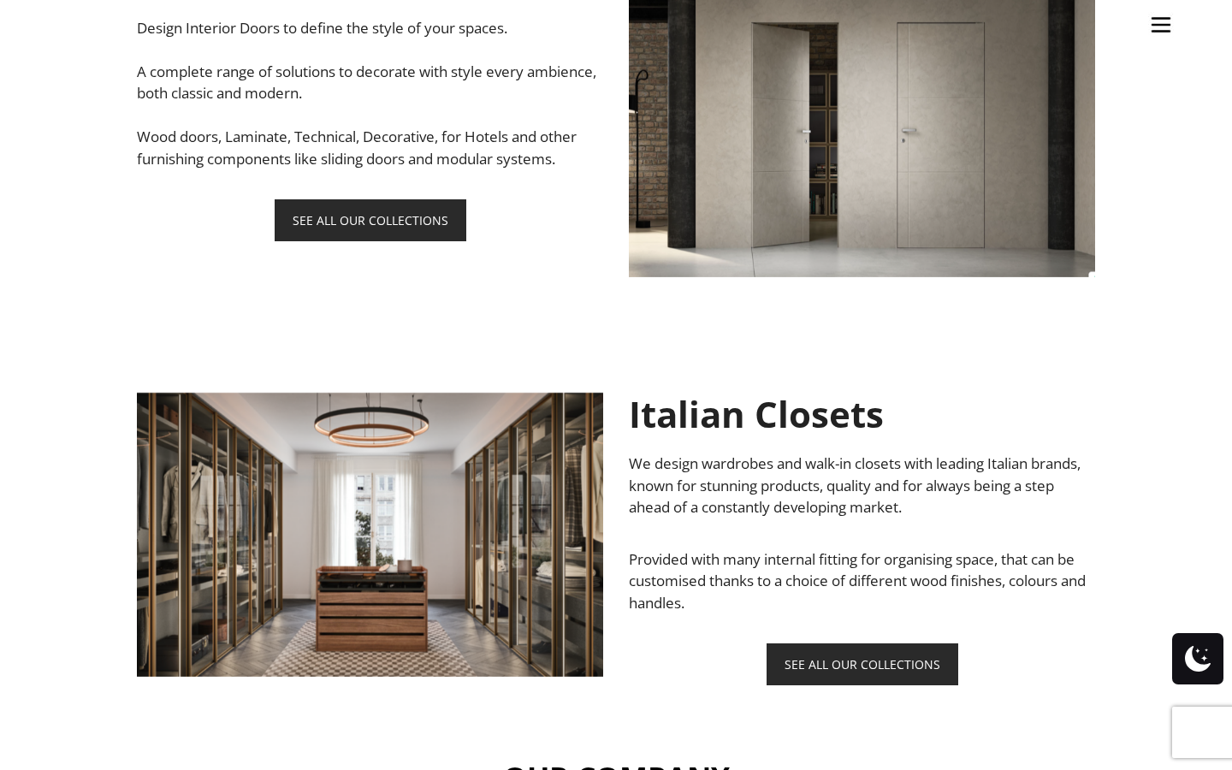
scroll to position [2391, 0]
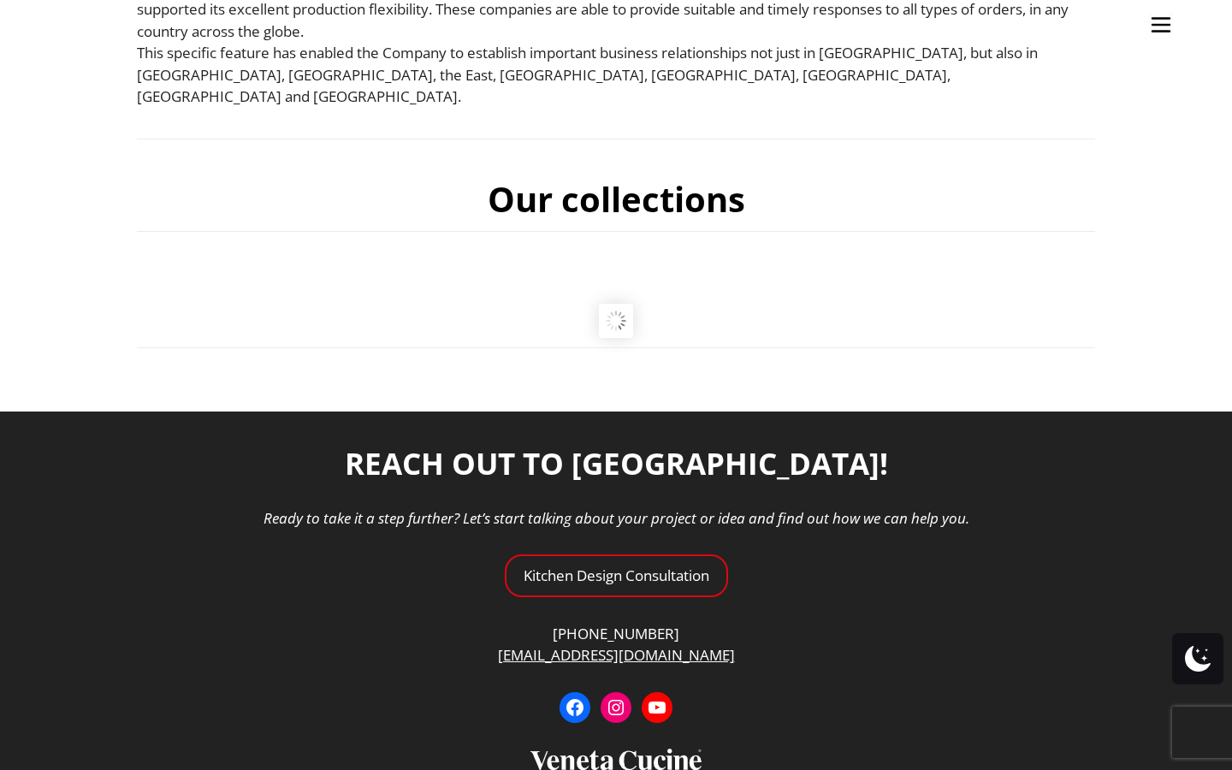
scroll to position [655, 0]
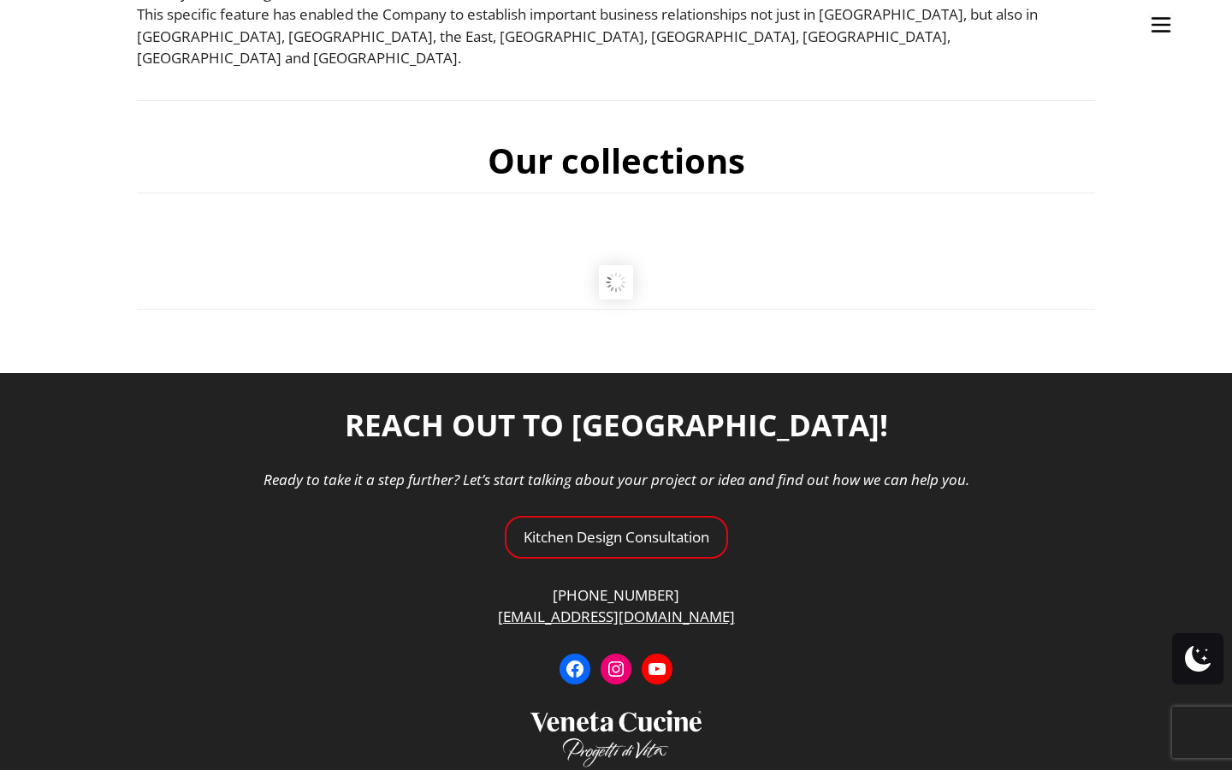
click at [584, 144] on h2 "Our collections" at bounding box center [617, 161] width 258 height 62
